Goal: Information Seeking & Learning: Understand process/instructions

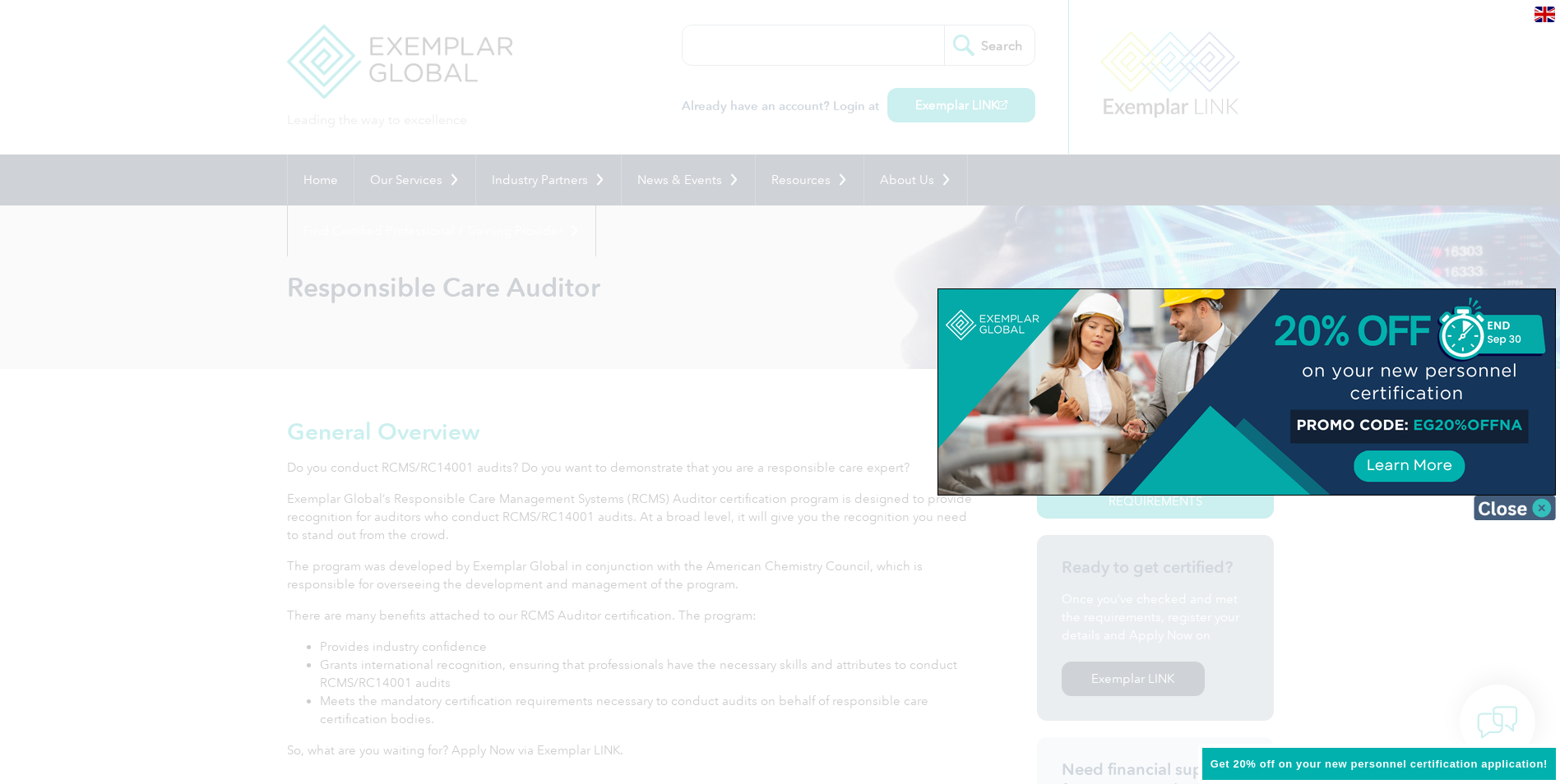
click at [1545, 506] on img at bounding box center [1515, 507] width 82 height 25
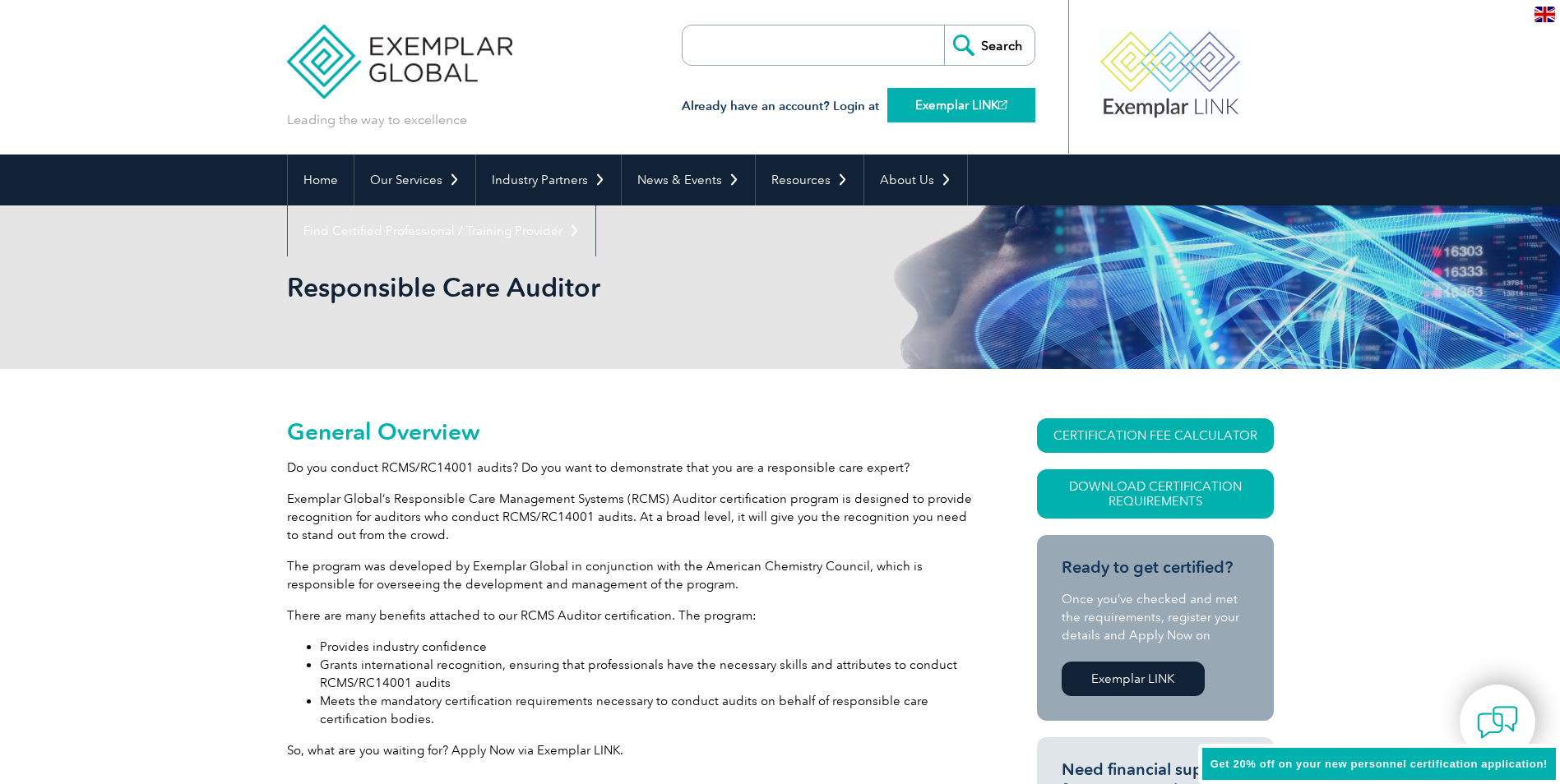
click at [948, 109] on link "Exemplar LINK" at bounding box center [961, 105] width 148 height 34
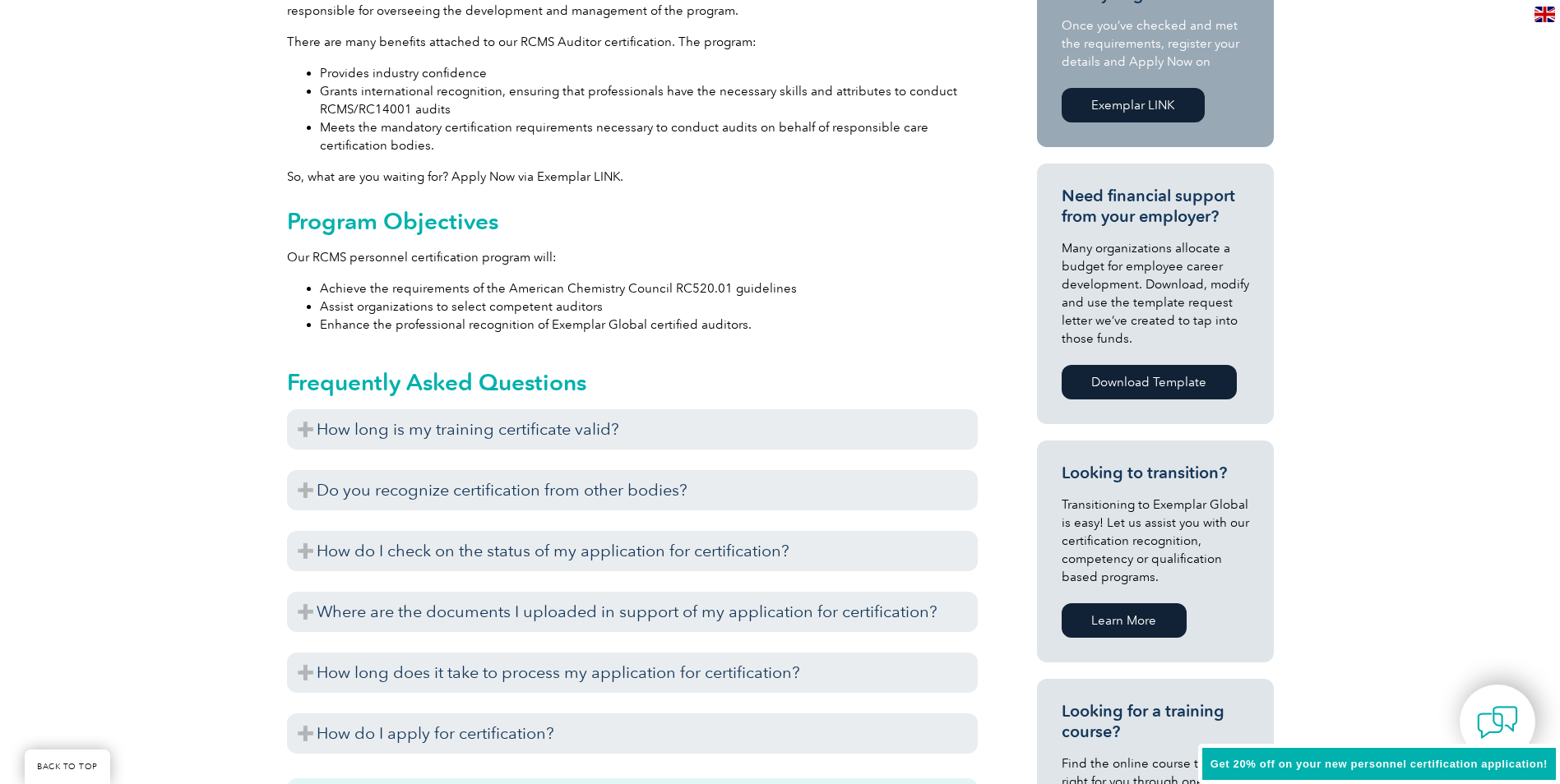
scroll to position [575, 0]
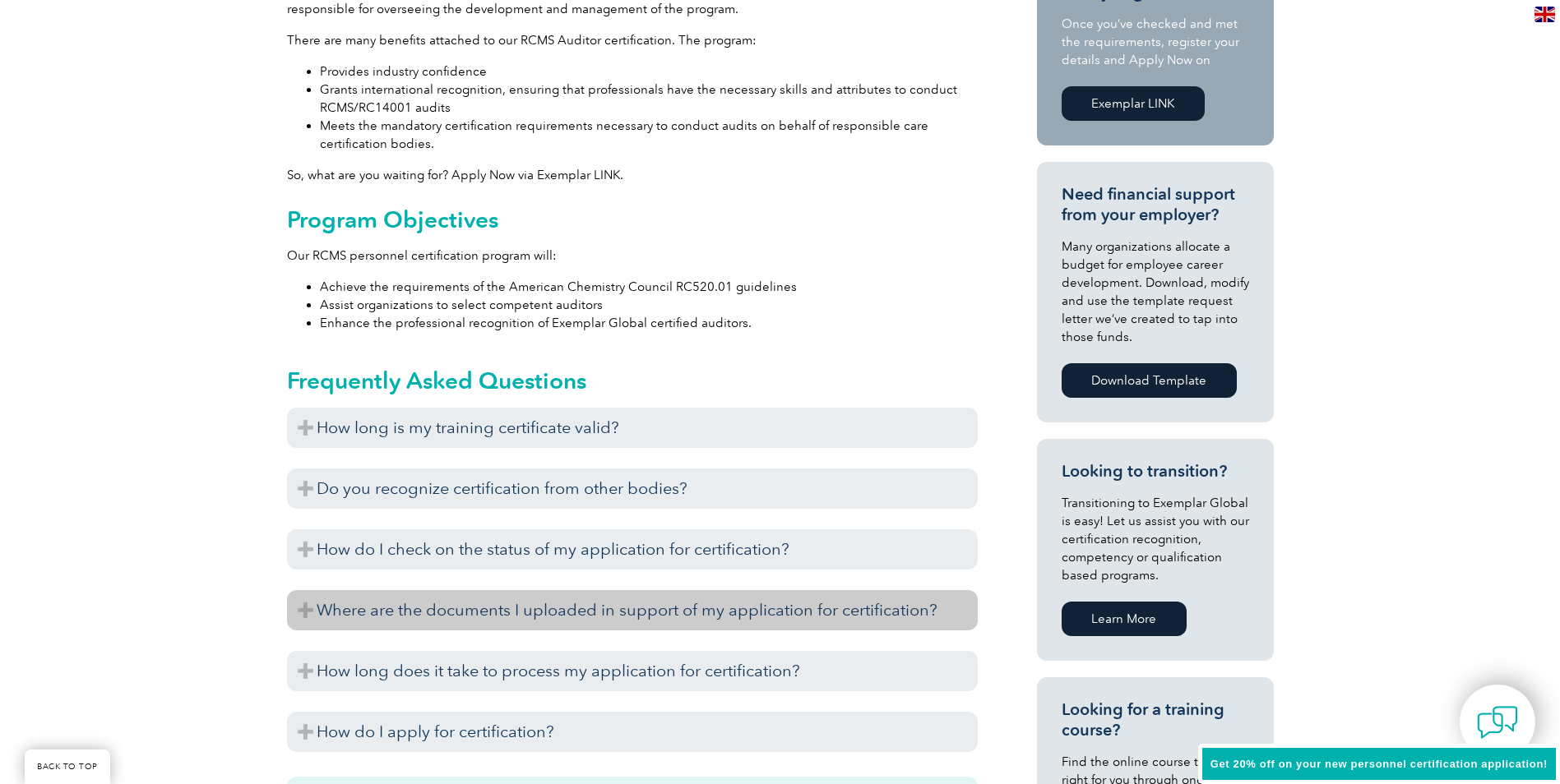
click at [302, 611] on h3 "Where are the documents I uploaded in support of my application for certificati…" at bounding box center [632, 610] width 691 height 40
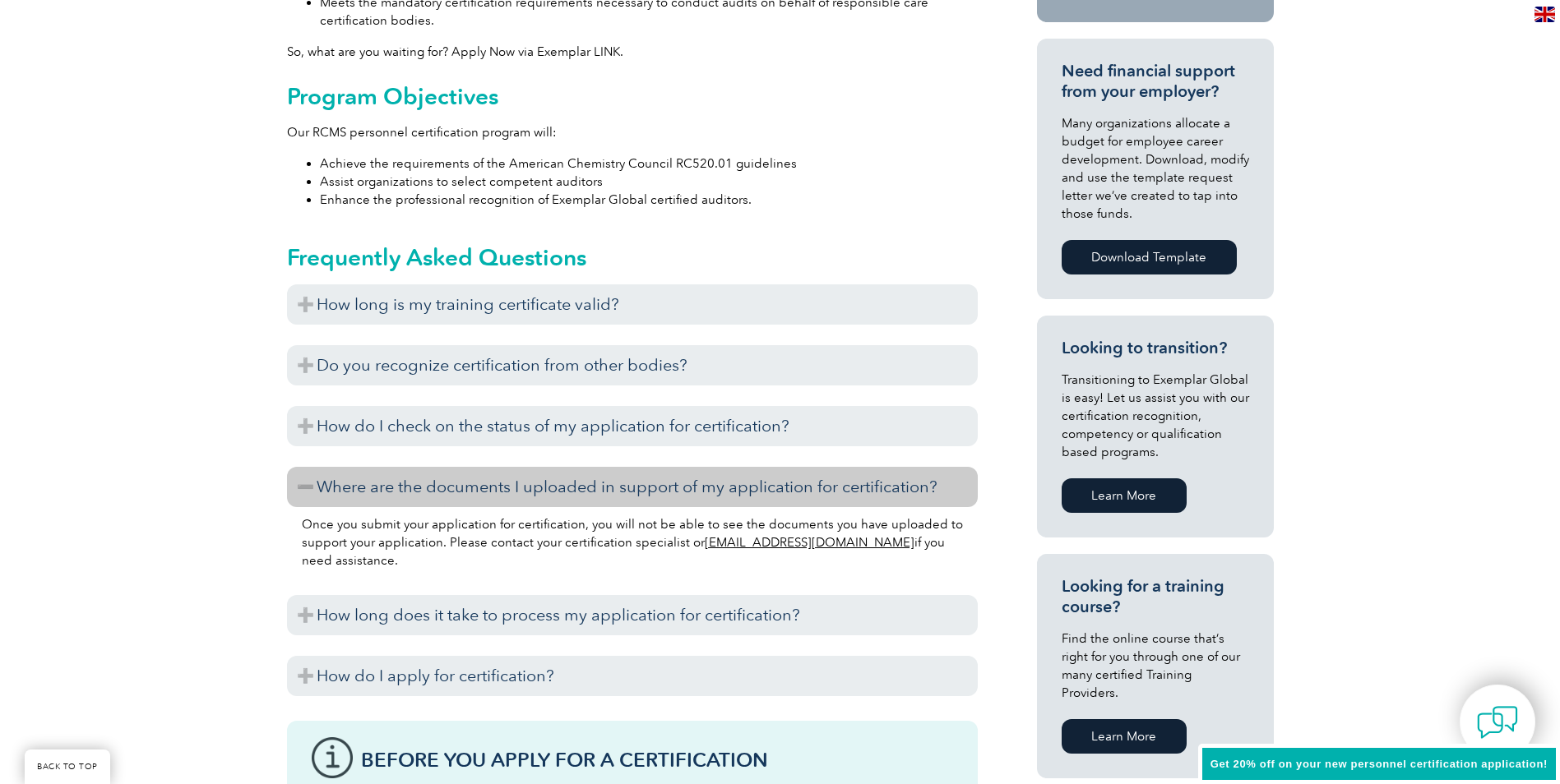
scroll to position [740, 0]
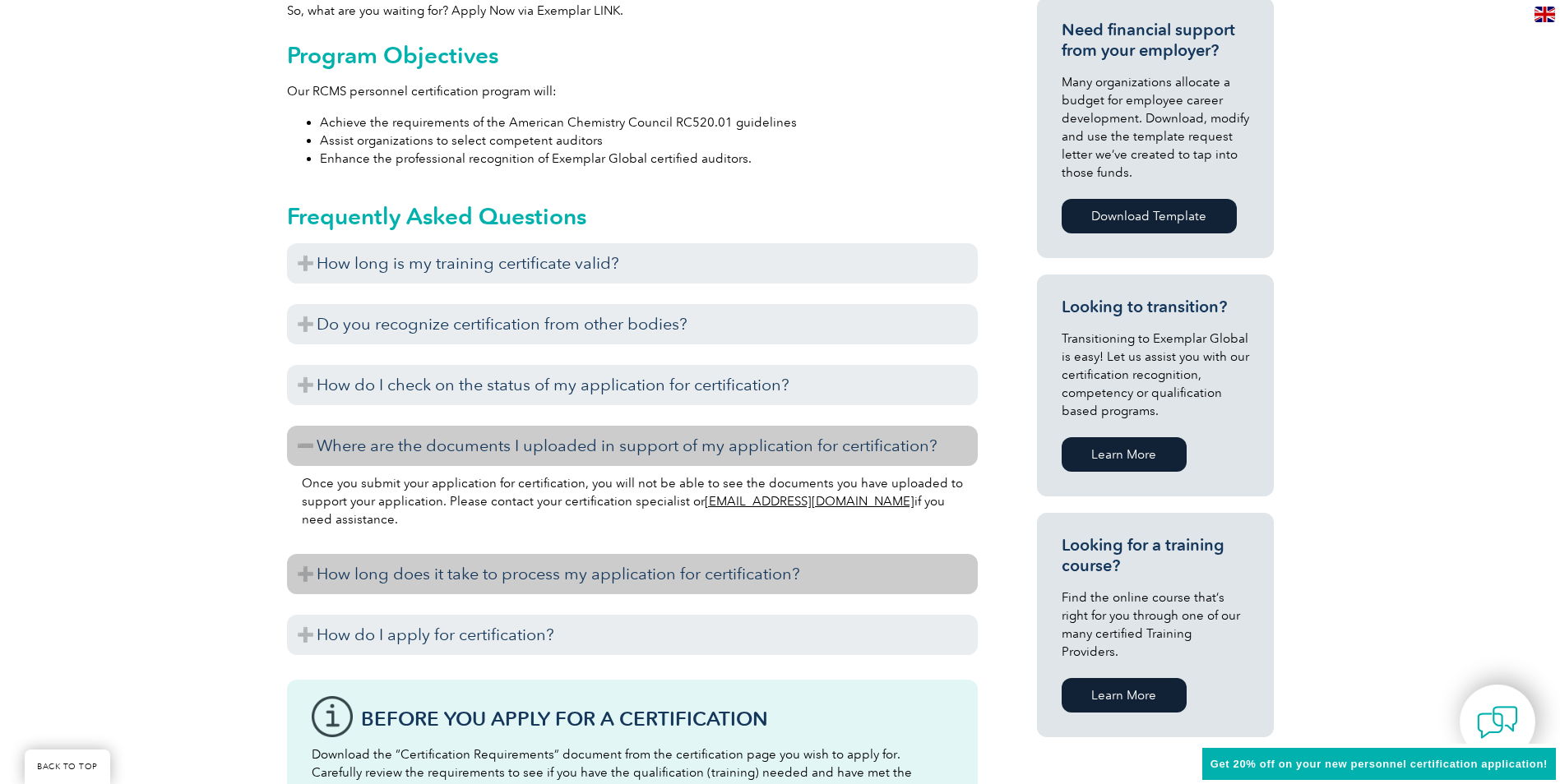
click at [306, 572] on h3 "How long does it take to process my application for certification?" at bounding box center [632, 574] width 691 height 40
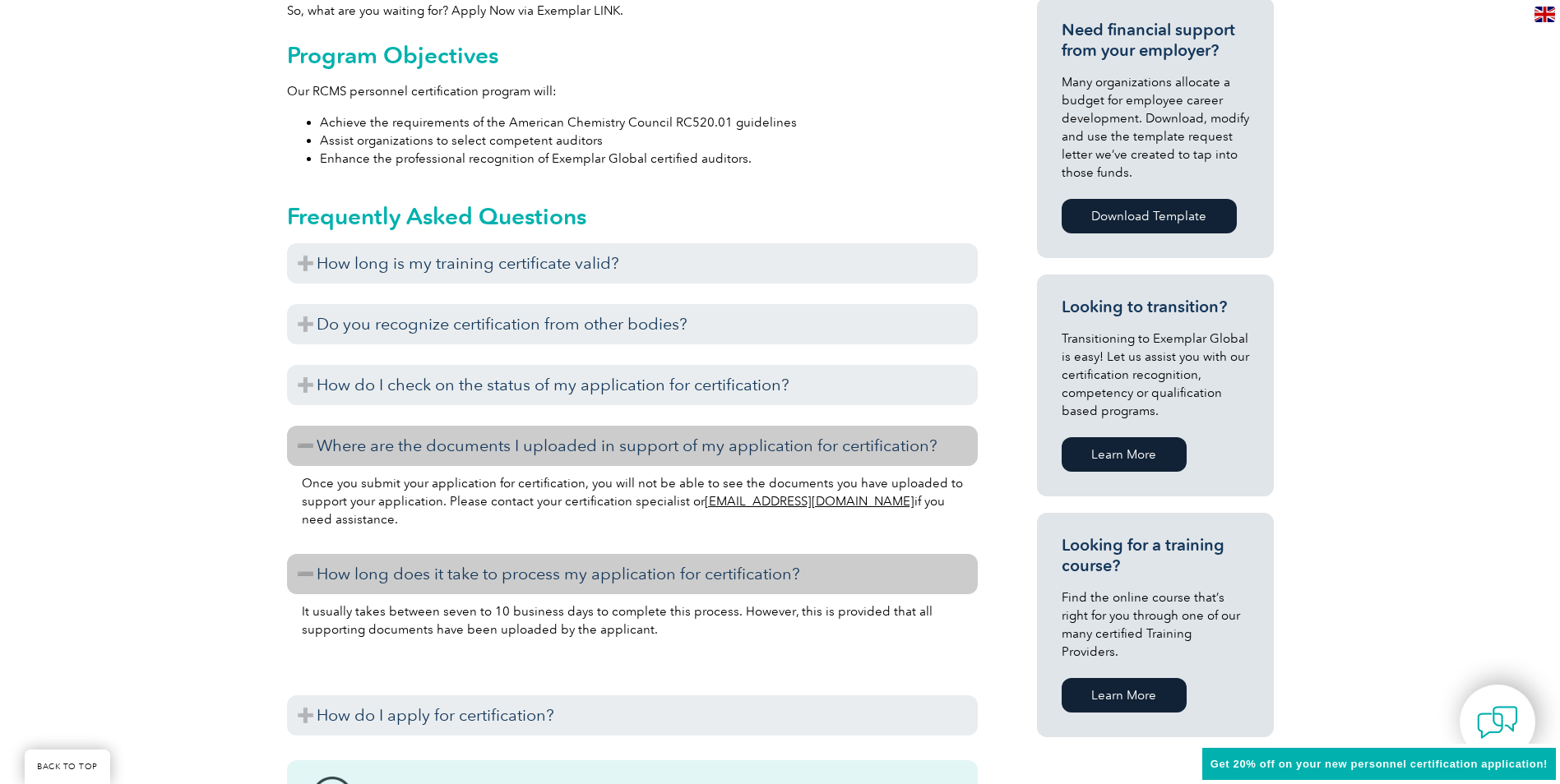
scroll to position [822, 0]
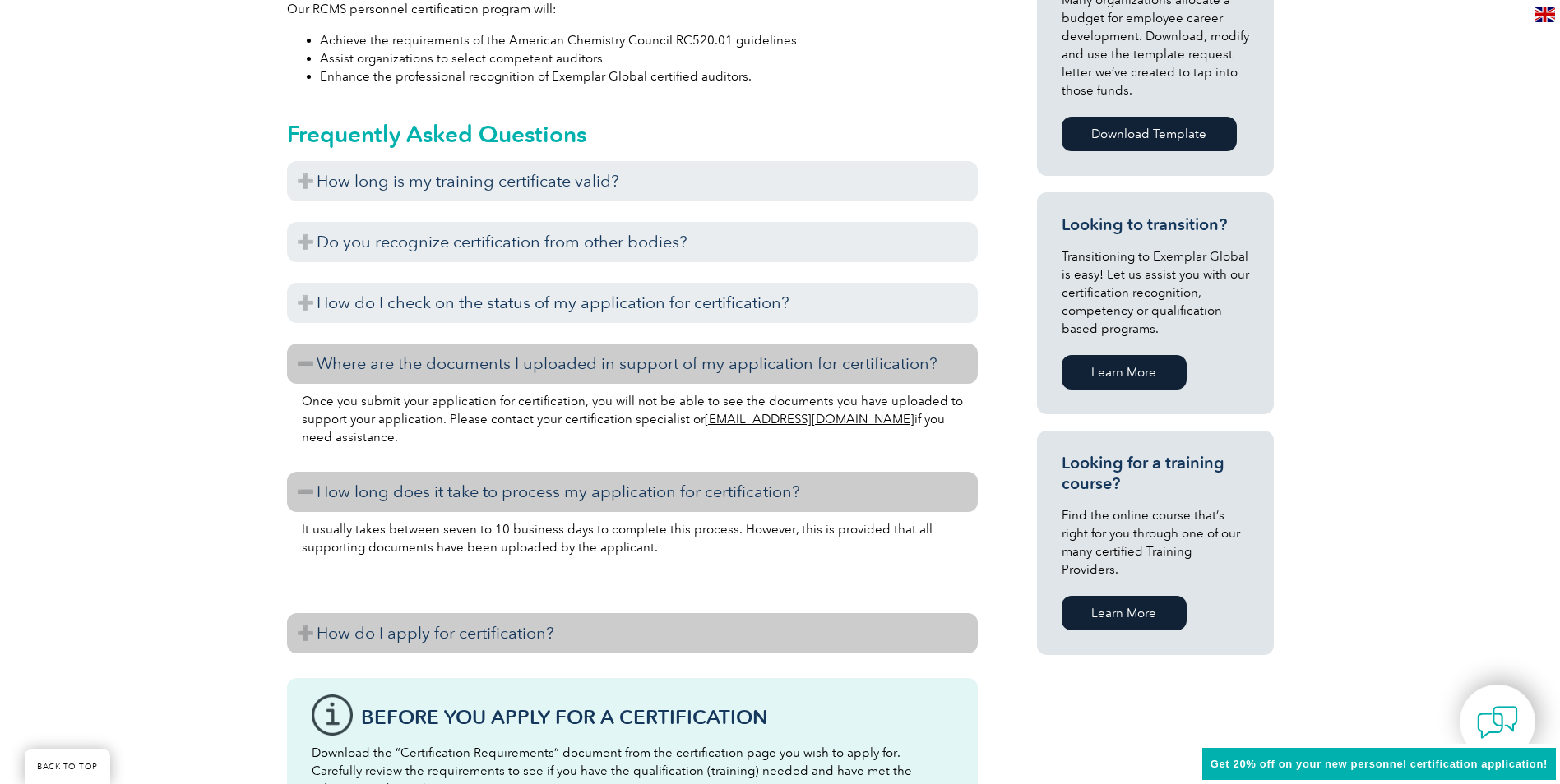
click at [307, 632] on h3 "How do I apply for certification?" at bounding box center [632, 633] width 691 height 40
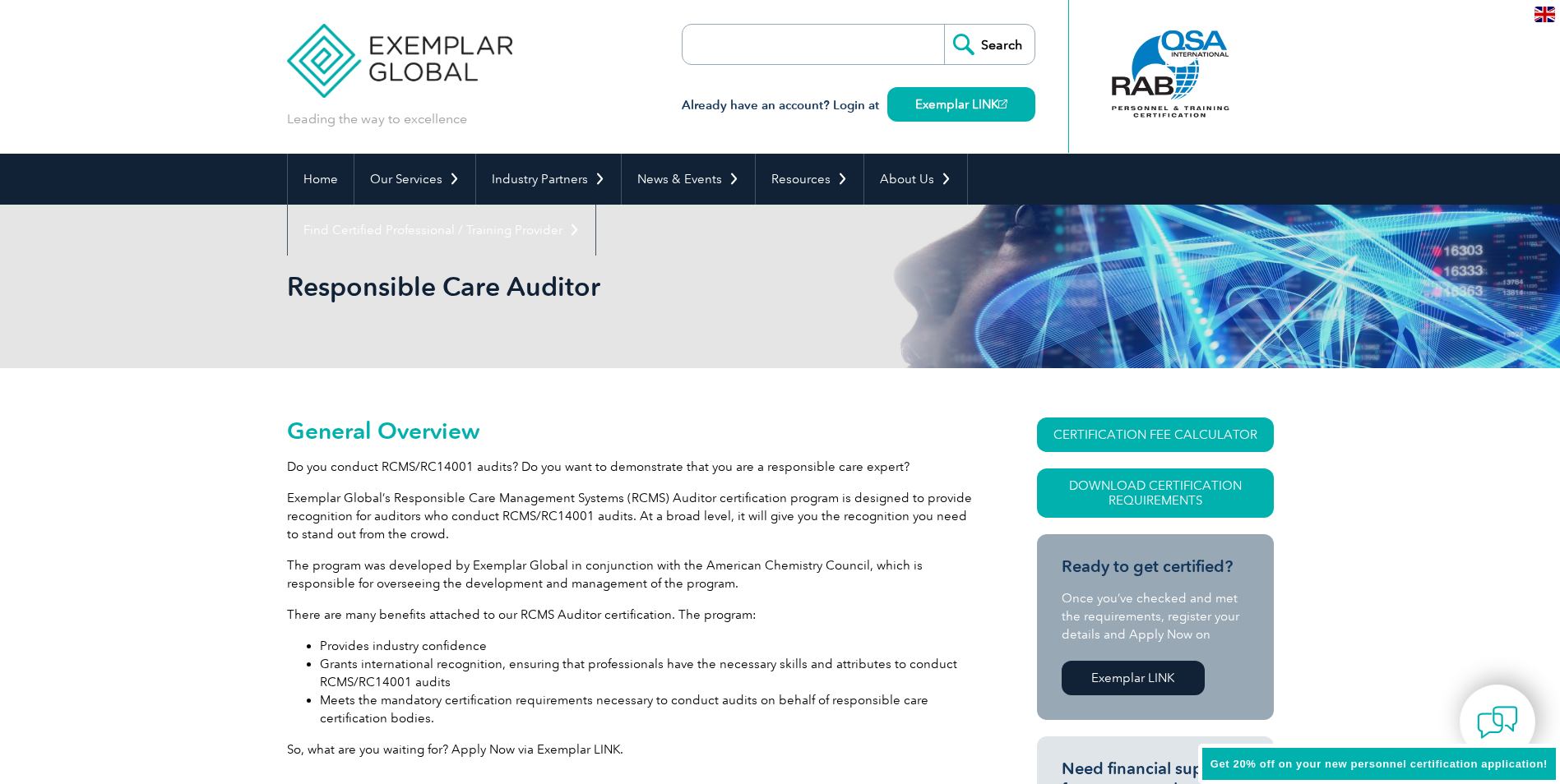
scroll to position [0, 0]
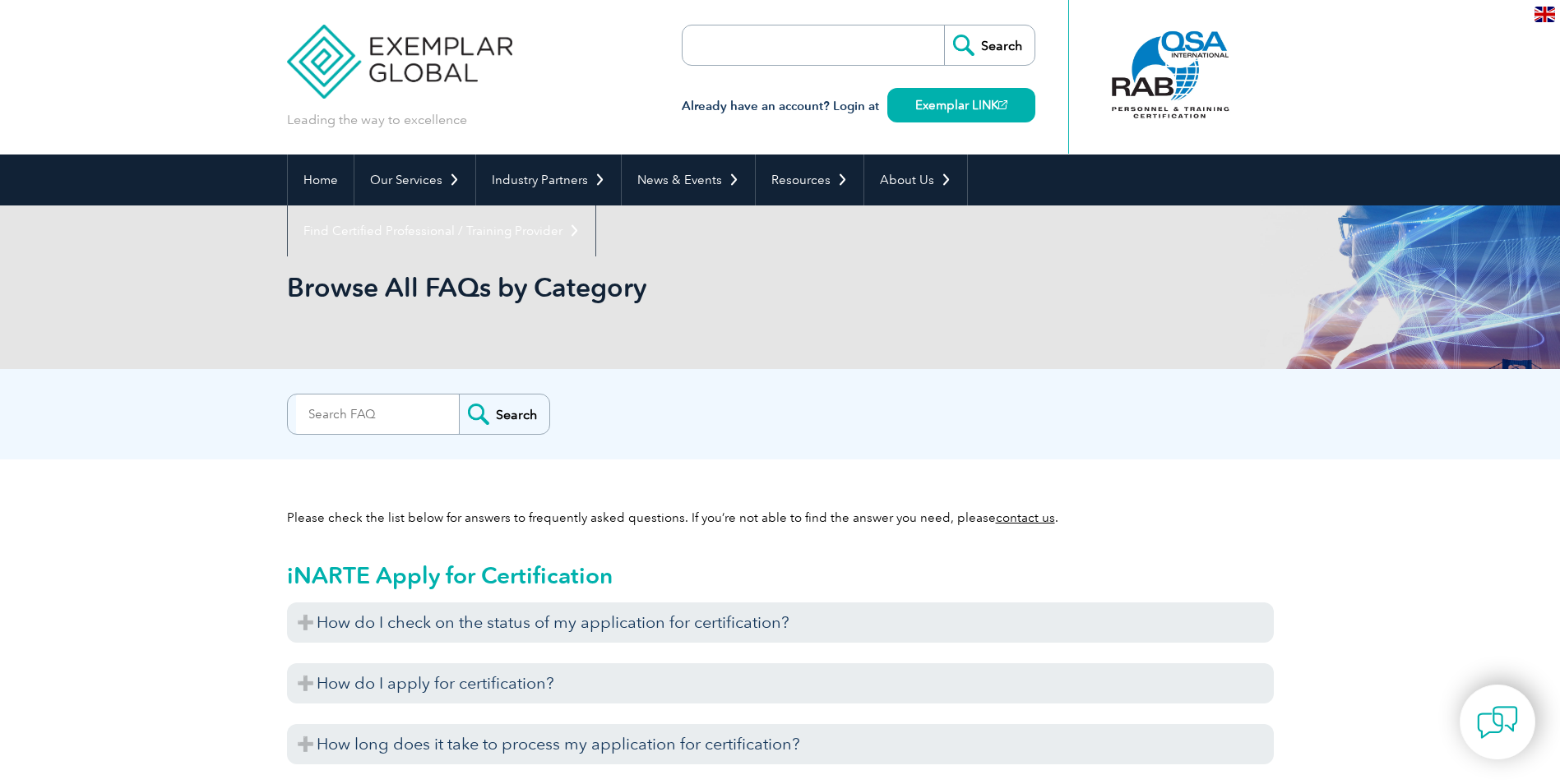
click at [405, 414] on input "search" at bounding box center [378, 415] width 163 height 40
type input "how to upload the documents"
click at [480, 414] on input "Search" at bounding box center [503, 415] width 90 height 40
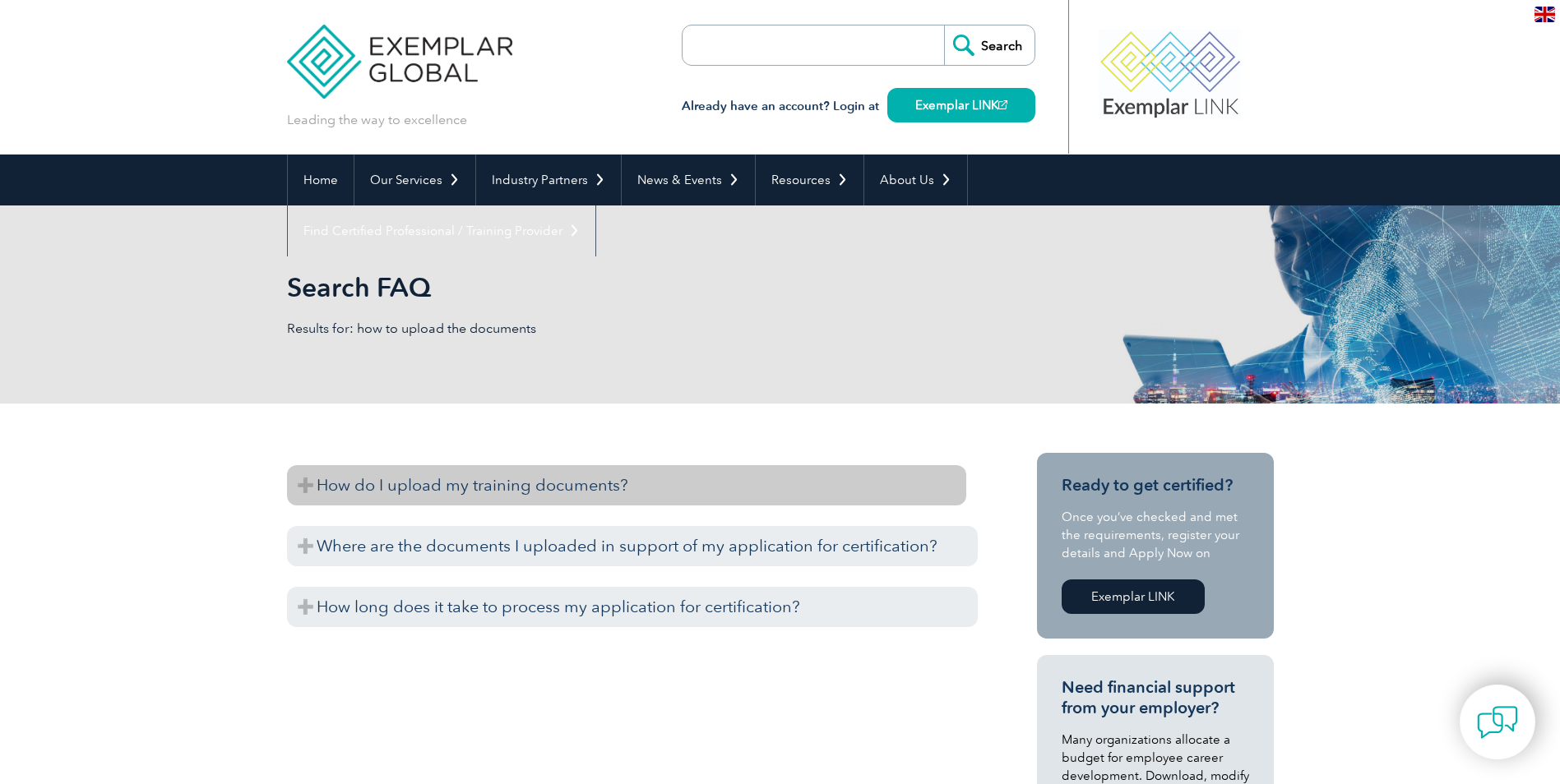
click at [542, 484] on h3 "How do I upload my training documents?" at bounding box center [626, 485] width 679 height 40
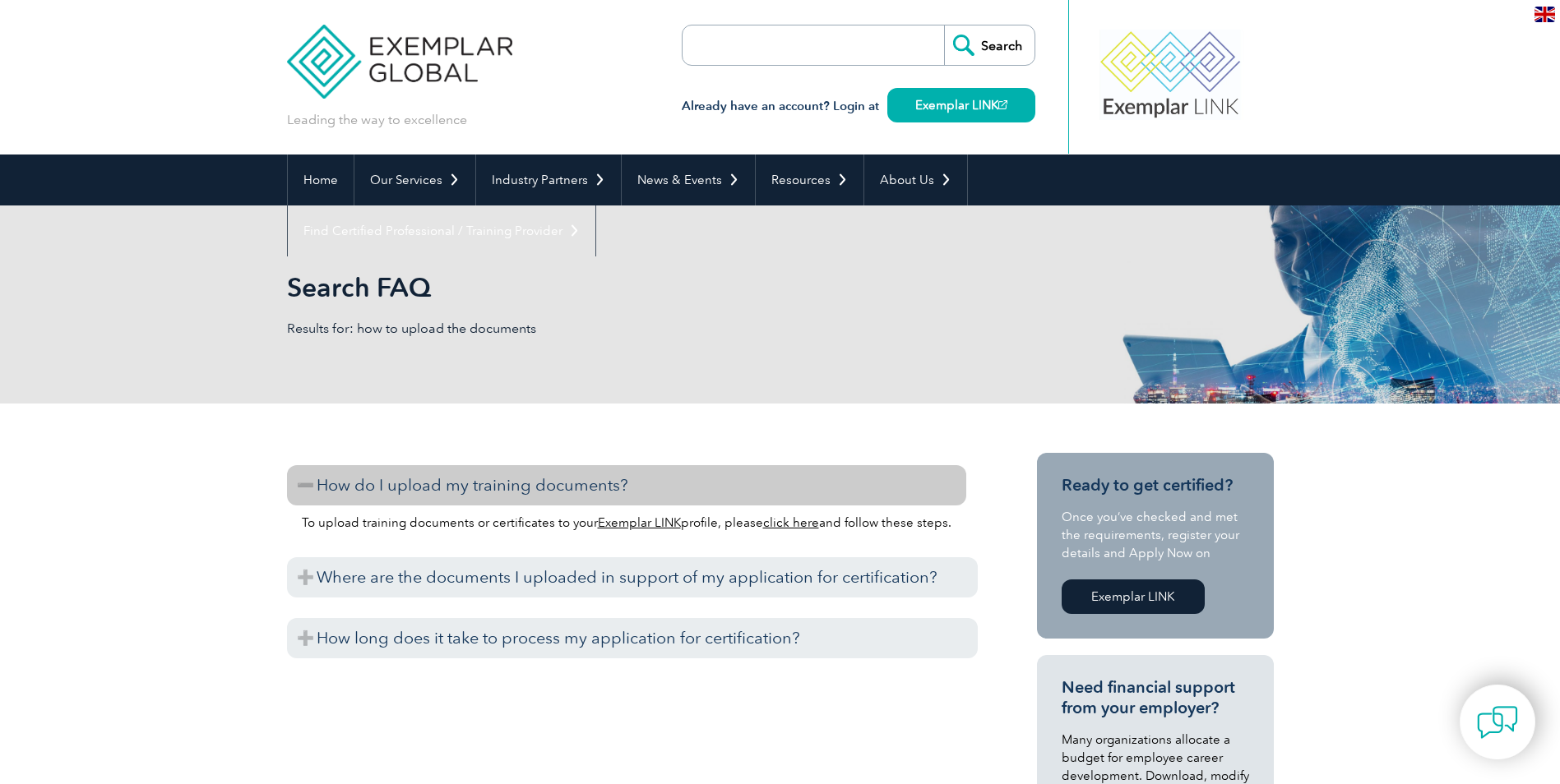
click at [769, 525] on link "click here" at bounding box center [790, 522] width 56 height 15
click at [777, 48] on input "search" at bounding box center [777, 46] width 173 height 40
type input "how to upload my application support documents"
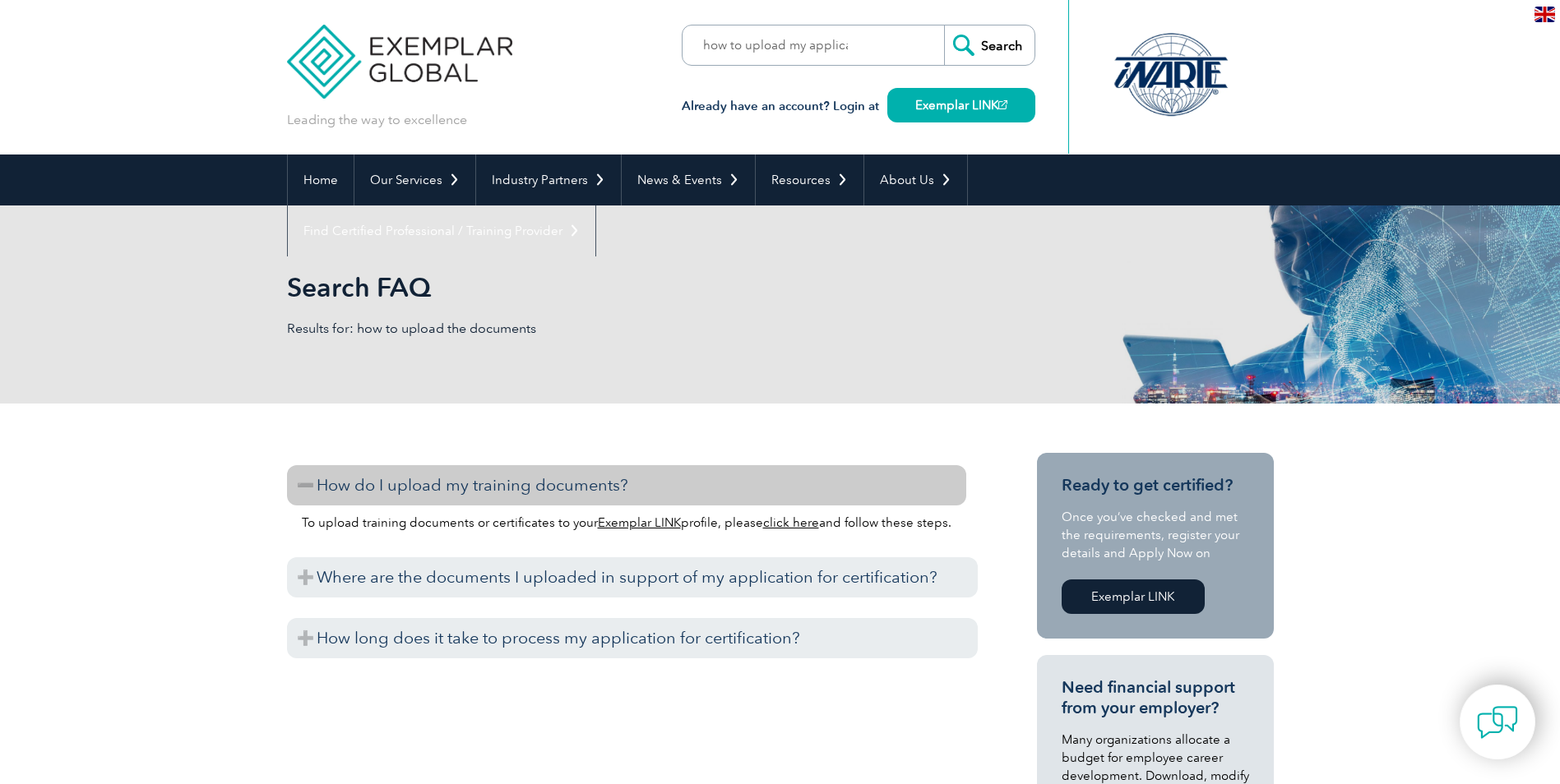
click at [996, 48] on input "Search" at bounding box center [989, 46] width 90 height 40
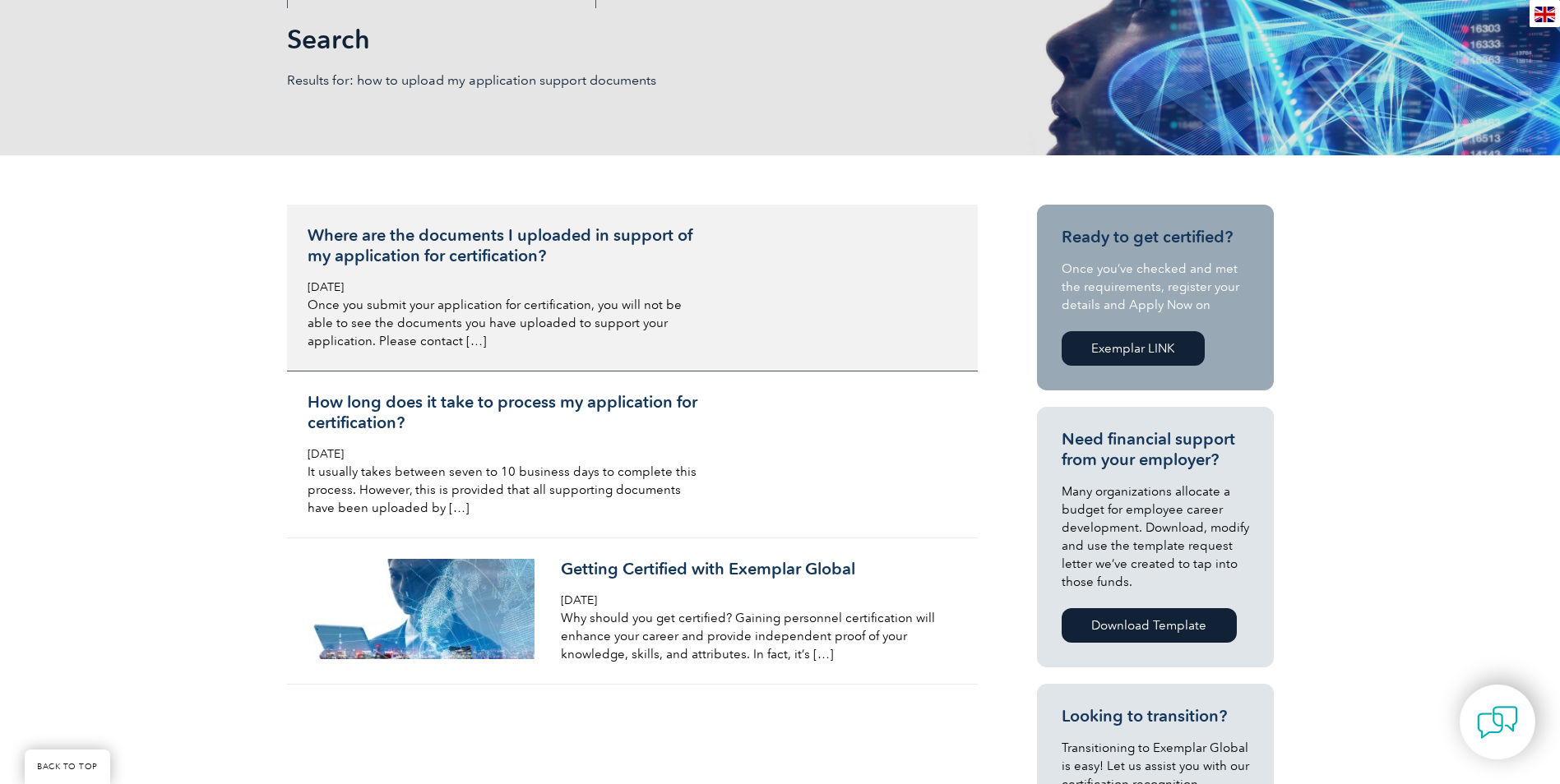
scroll to position [246, 0]
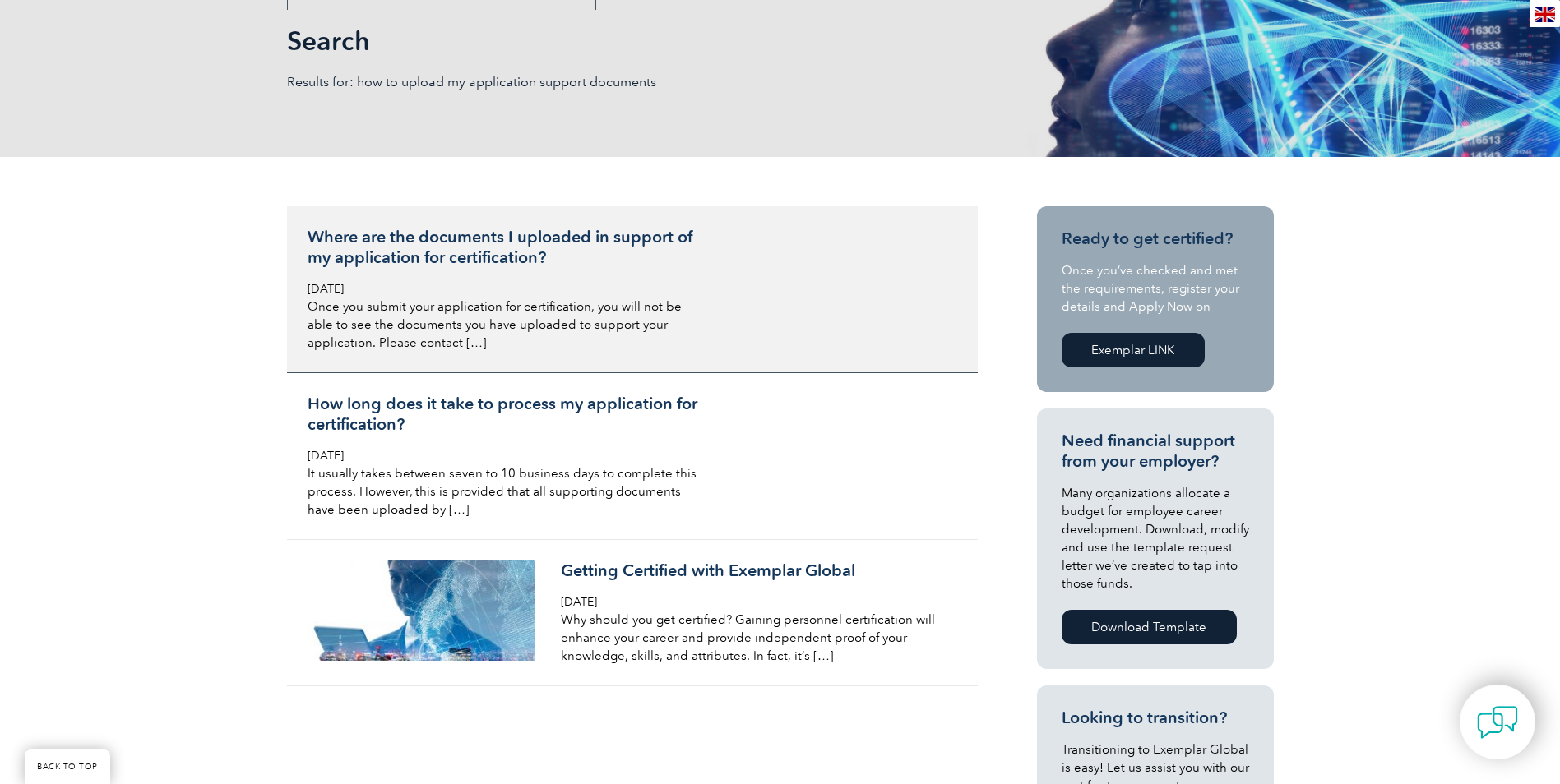
click at [443, 258] on h3 "Where are the documents I uploaded in support of my application for certificati…" at bounding box center [503, 247] width 390 height 41
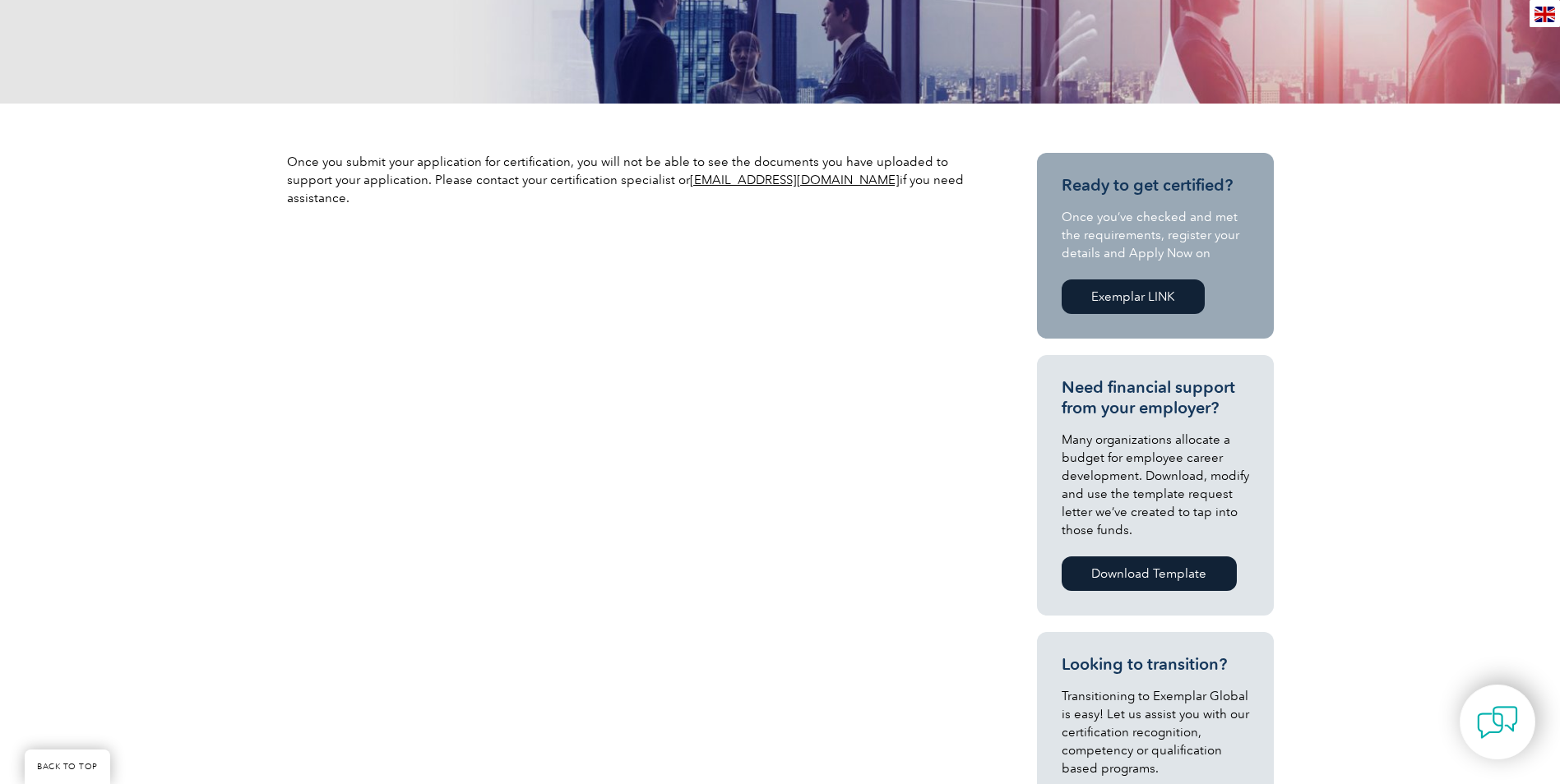
scroll to position [329, 0]
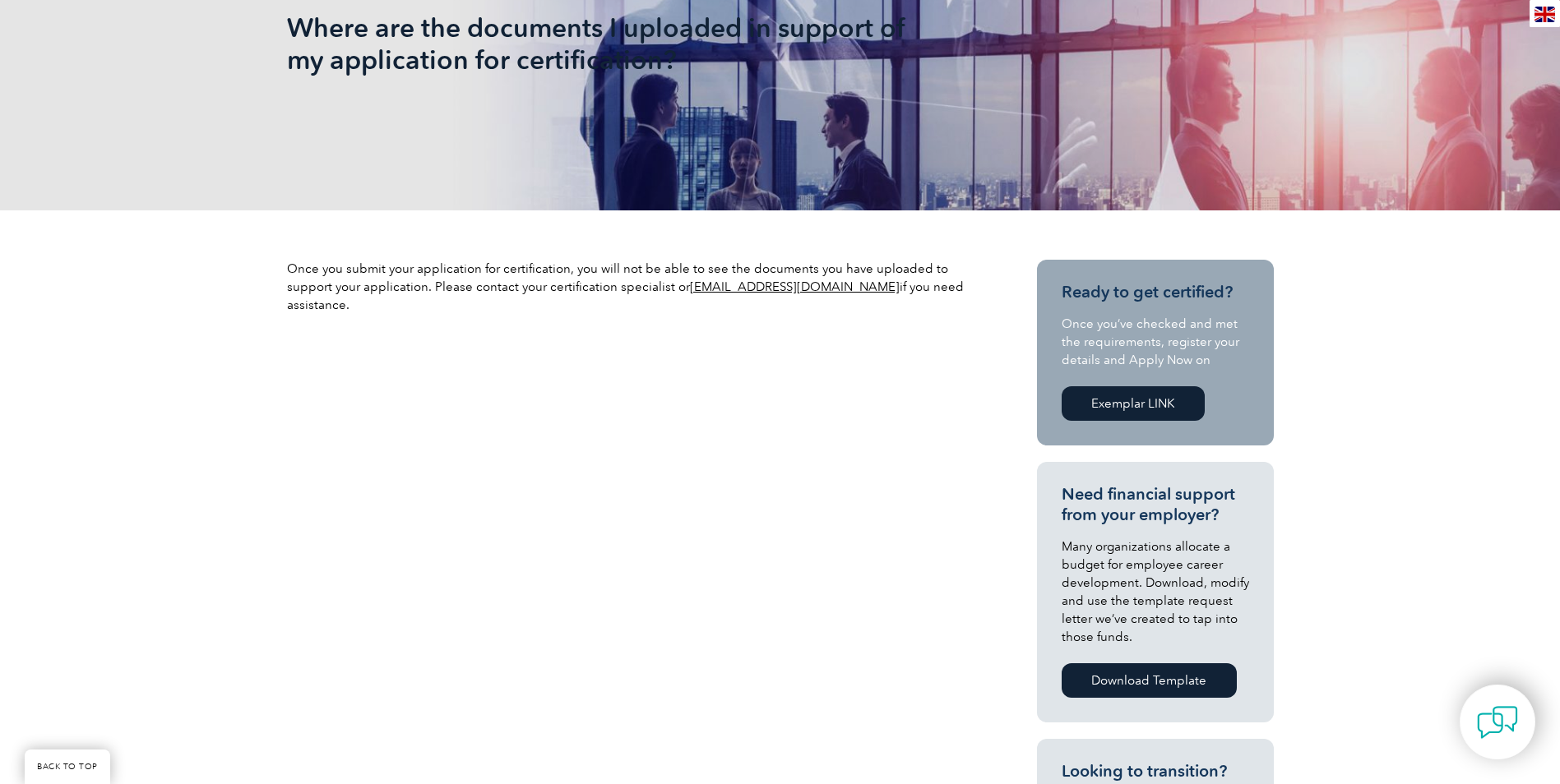
click at [740, 288] on link "[EMAIL_ADDRESS][DOMAIN_NAME]" at bounding box center [795, 286] width 210 height 15
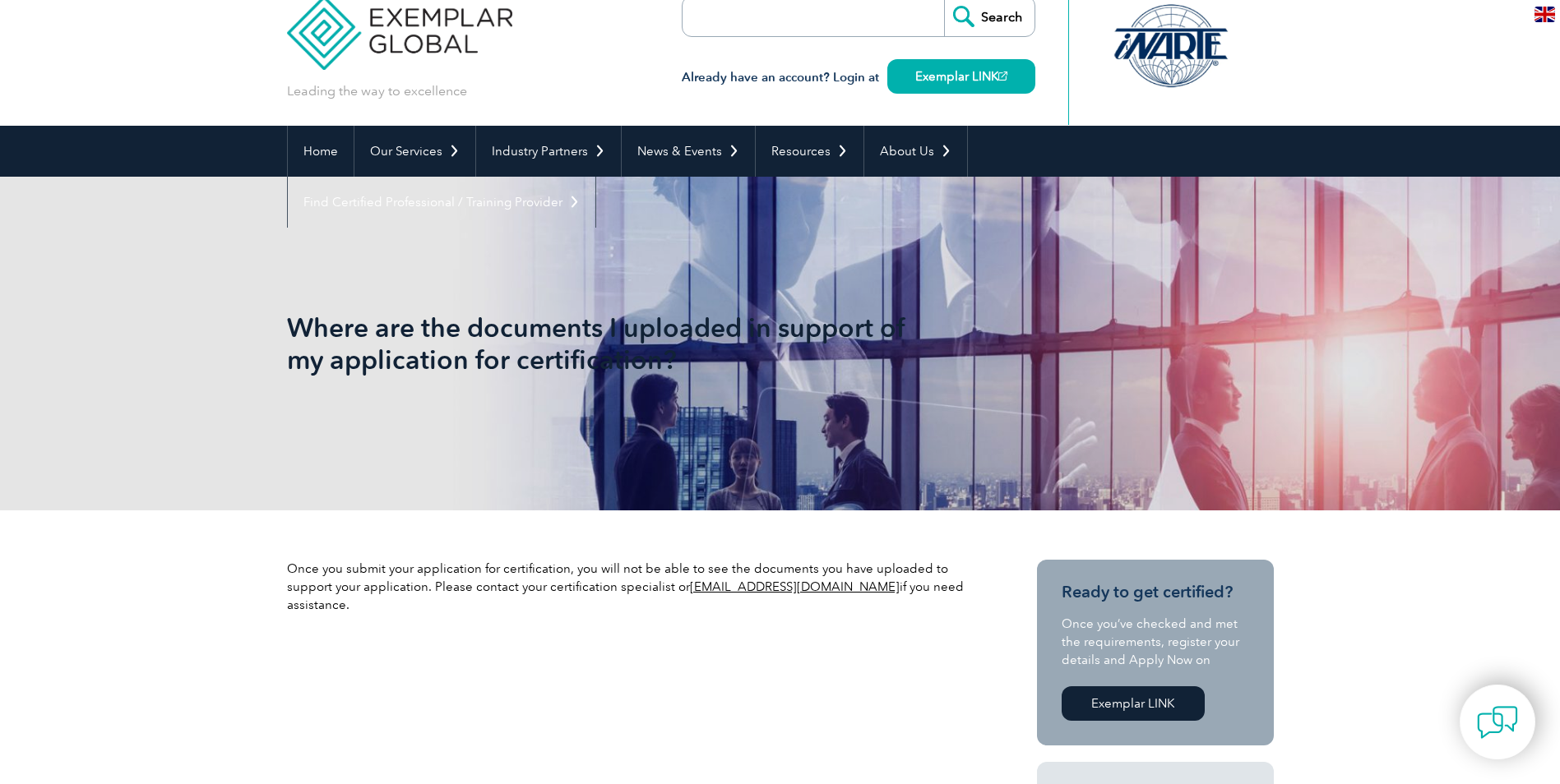
scroll to position [0, 0]
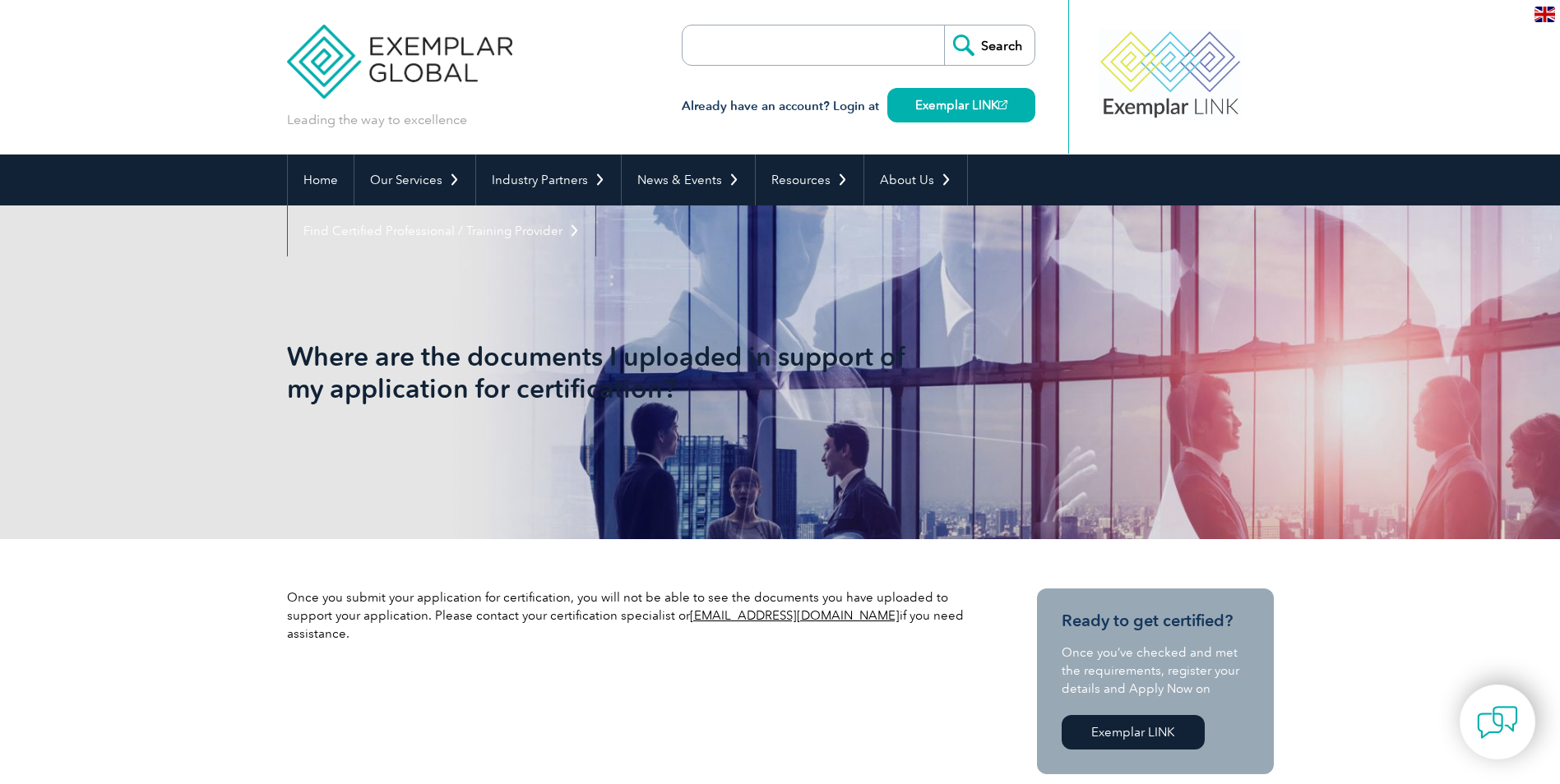
click at [804, 50] on input "search" at bounding box center [777, 46] width 173 height 40
click at [667, 70] on div "Leading the way to excellence Search" at bounding box center [780, 77] width 987 height 155
click at [734, 52] on input "search" at bounding box center [777, 46] width 173 height 40
